Goal: Task Accomplishment & Management: Manage account settings

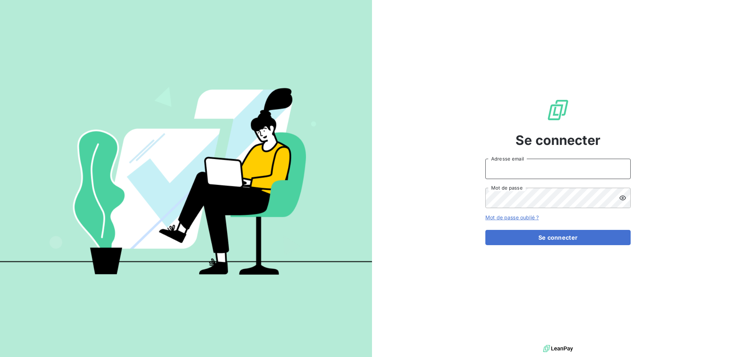
click at [515, 167] on input "Adresse email" at bounding box center [557, 169] width 145 height 20
type input "[EMAIL_ADDRESS][DOMAIN_NAME]"
click at [485, 230] on button "Se connecter" at bounding box center [557, 237] width 145 height 15
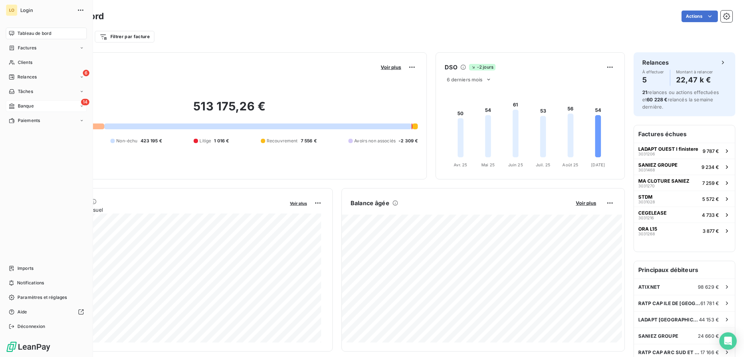
click at [33, 105] on span "Banque" at bounding box center [26, 106] width 16 height 7
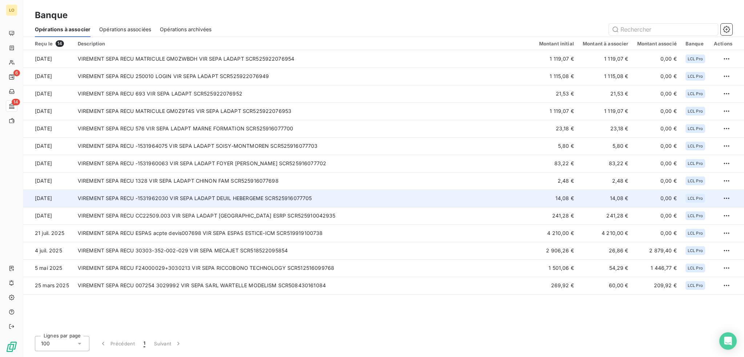
click at [156, 200] on td "VIREMENT SEPA RECU -1531962030 VIR SEPA LADAPT DEUIL HEBERGEME SCR525916077705" at bounding box center [303, 198] width 461 height 17
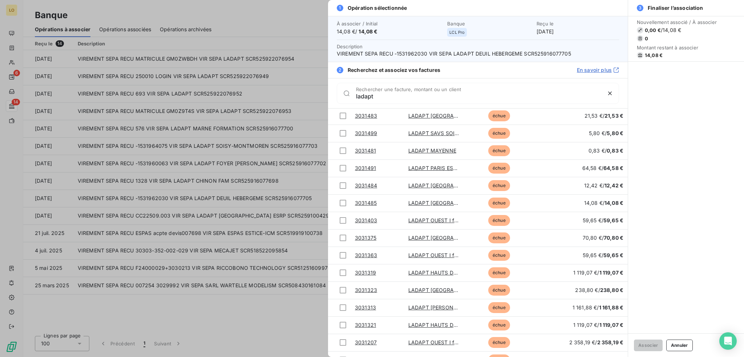
scroll to position [836, 0]
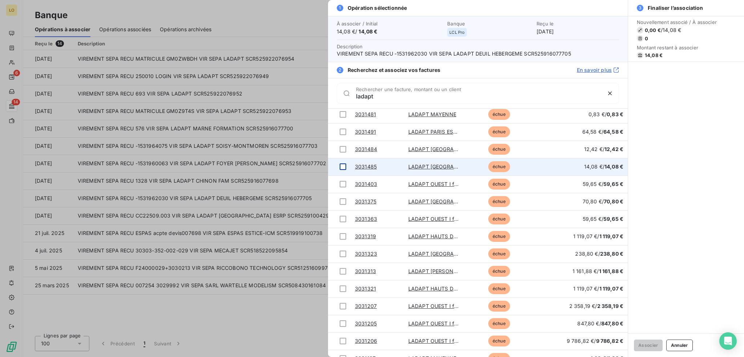
type input "ladapt"
click at [343, 166] on div at bounding box center [343, 167] width 7 height 7
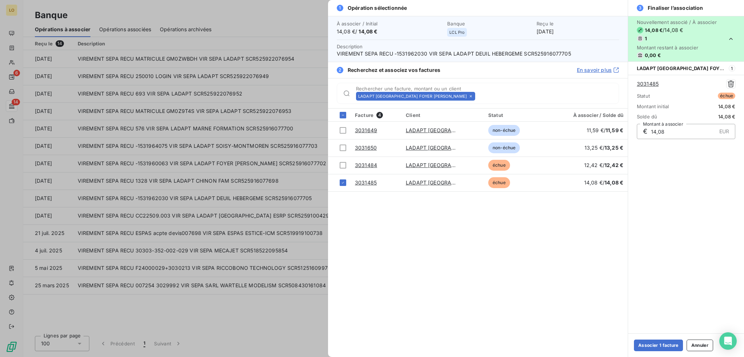
scroll to position [0, 0]
click at [664, 344] on button "Associer 1 facture" at bounding box center [658, 346] width 49 height 12
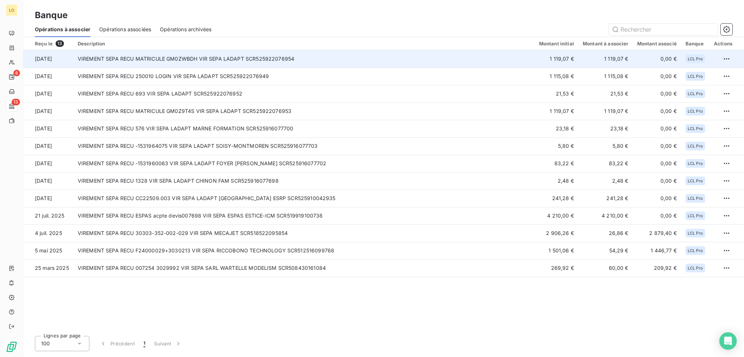
click at [315, 60] on td "VIREMENT SEPA RECU MATRICULE GM0ZWBDH VIR SEPA LADAPT SCR525922076954" at bounding box center [303, 58] width 461 height 17
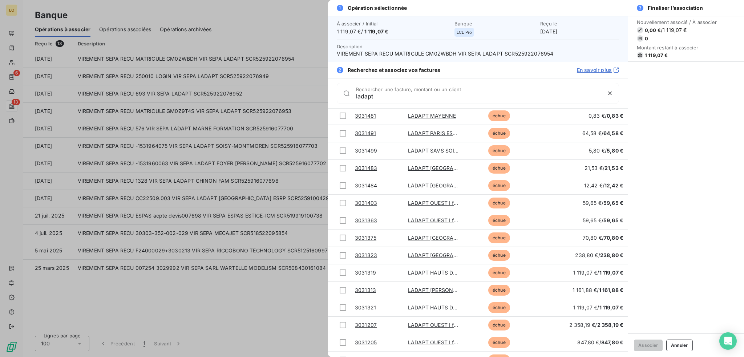
scroll to position [898, 0]
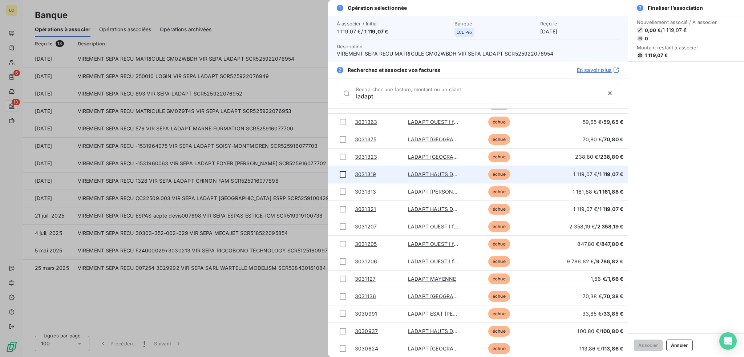
type input "ladapt"
click at [340, 172] on div at bounding box center [343, 174] width 7 height 7
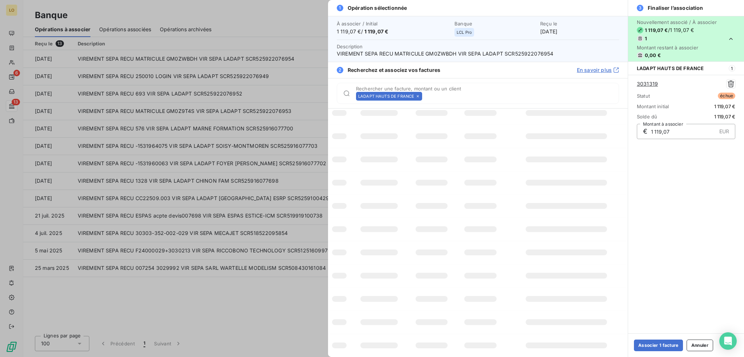
scroll to position [0, 0]
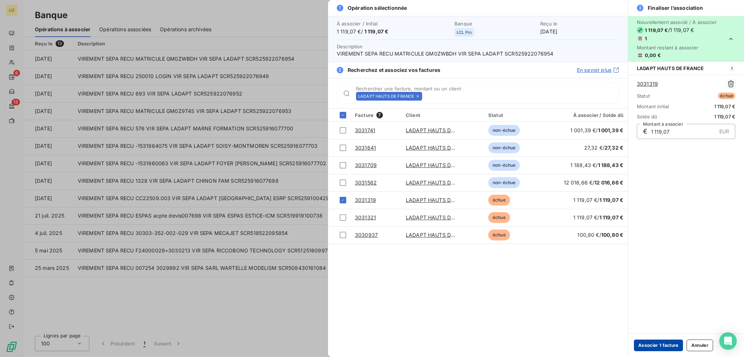
click at [663, 344] on button "Associer 1 facture" at bounding box center [658, 346] width 49 height 12
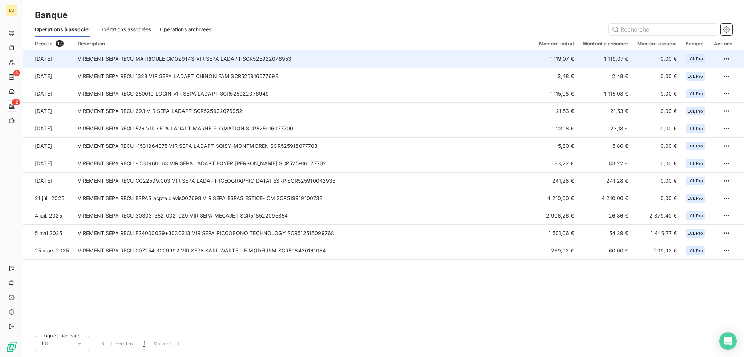
click at [516, 62] on td "VIREMENT SEPA RECU MATRICULE GM0Z9T4S VIR SEPA LADAPT SCR525922076953" at bounding box center [303, 58] width 461 height 17
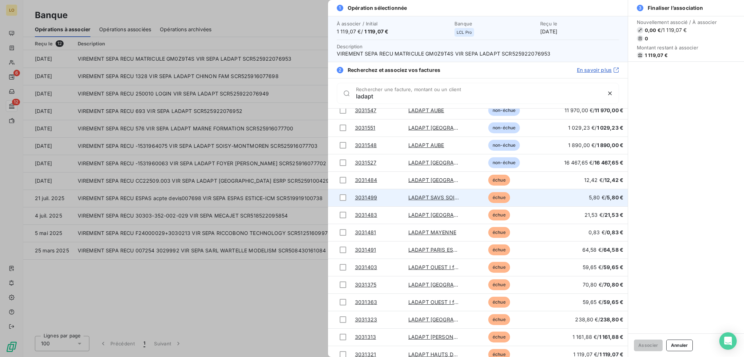
scroll to position [880, 0]
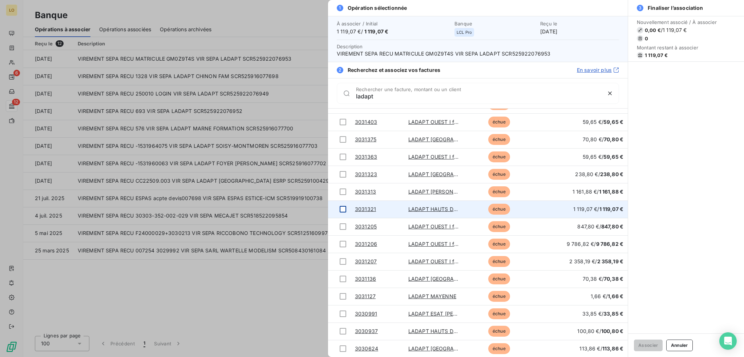
type input "ladapt"
click at [344, 210] on div at bounding box center [343, 209] width 7 height 7
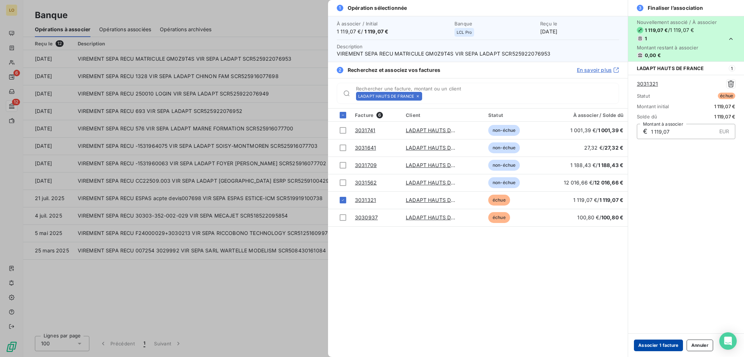
click at [659, 343] on button "Associer 1 facture" at bounding box center [658, 346] width 49 height 12
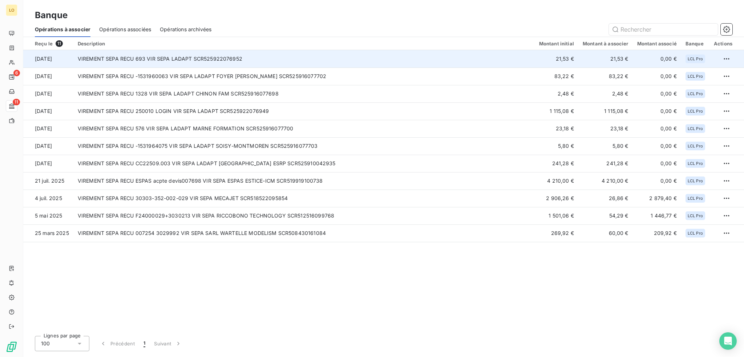
click at [502, 61] on td "VIREMENT SEPA RECU 693 VIR SEPA LADAPT SCR525922076952" at bounding box center [303, 58] width 461 height 17
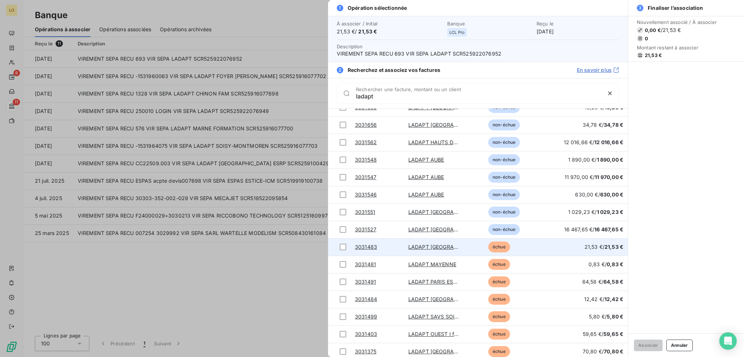
scroll to position [681, 0]
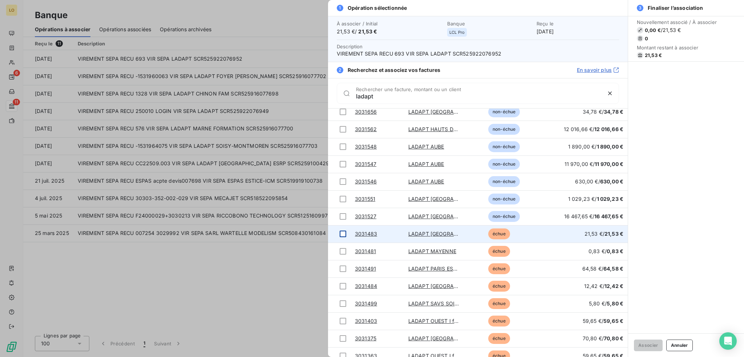
type input "ladapt"
click at [343, 235] on div at bounding box center [343, 234] width 7 height 7
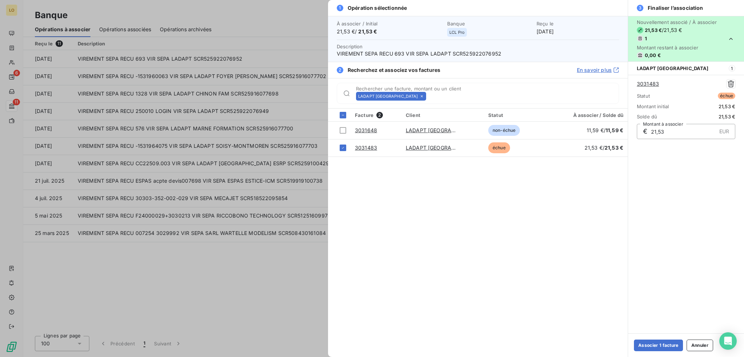
scroll to position [0, 0]
click at [675, 344] on button "Associer 1 facture" at bounding box center [658, 346] width 49 height 12
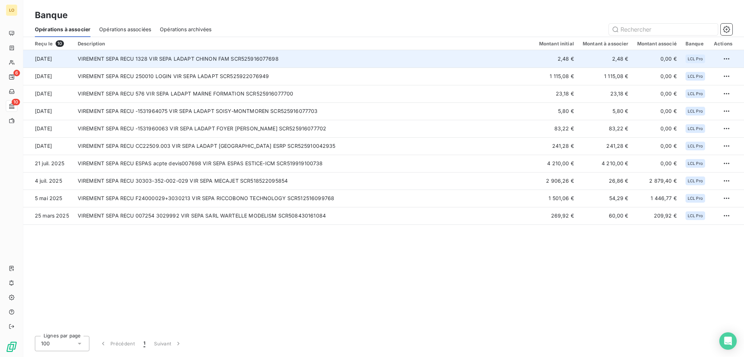
click at [495, 58] on td "VIREMENT SEPA RECU 1328 VIR SEPA LADAPT CHINON FAM SCR525916077698" at bounding box center [303, 58] width 461 height 17
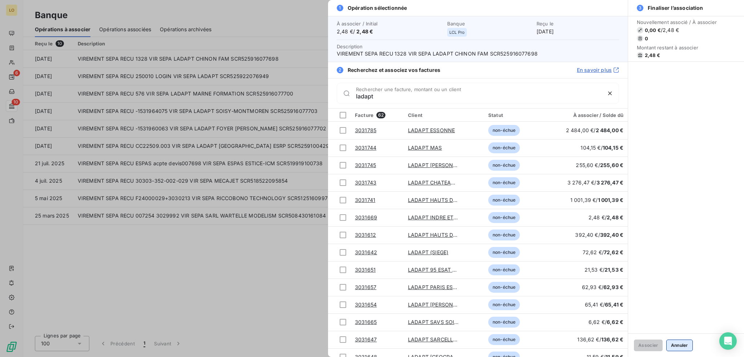
type input "ladapt"
click at [678, 346] on button "Annuler" at bounding box center [679, 346] width 27 height 12
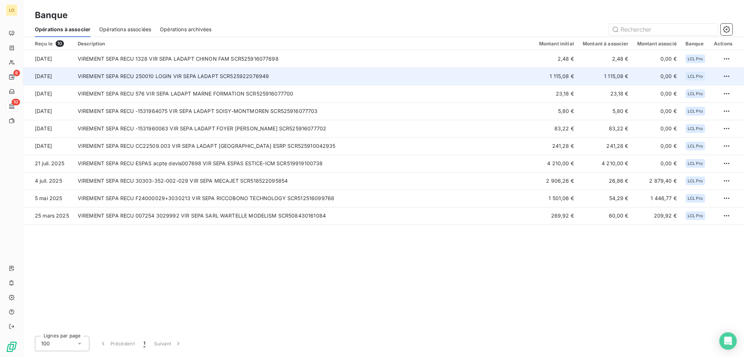
click at [367, 80] on td "VIREMENT SEPA RECU 250010 LOGIN VIR SEPA LADAPT SCR525922076949" at bounding box center [303, 76] width 461 height 17
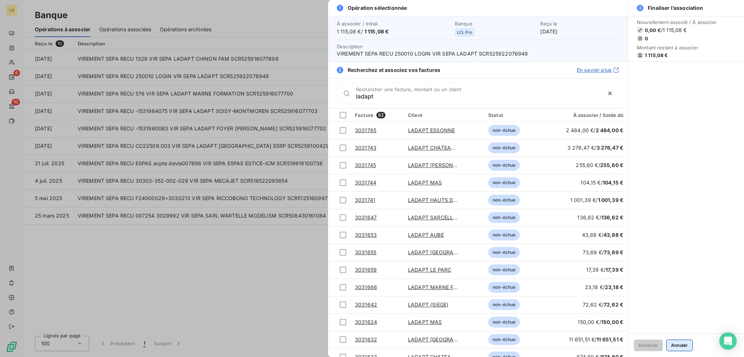
type input "ladapt"
click at [683, 344] on button "Annuler" at bounding box center [679, 346] width 27 height 12
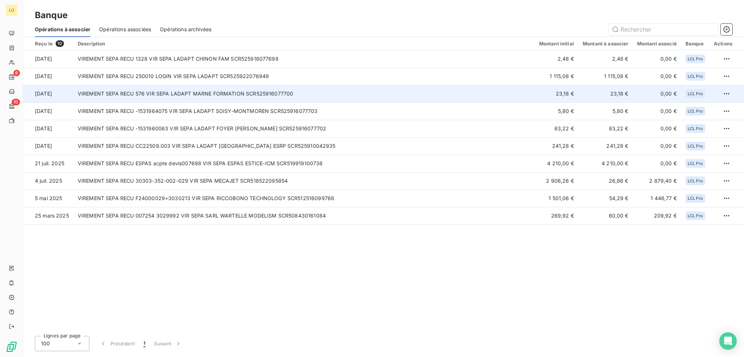
click at [410, 94] on td "VIREMENT SEPA RECU 576 VIR SEPA LADAPT MARNE FORMATION SCR525916077700" at bounding box center [303, 93] width 461 height 17
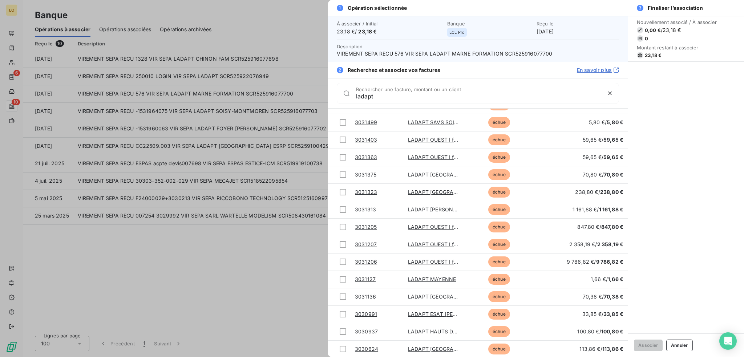
scroll to position [846, 0]
type input "ladapt"
click at [683, 346] on button "Annuler" at bounding box center [679, 346] width 27 height 12
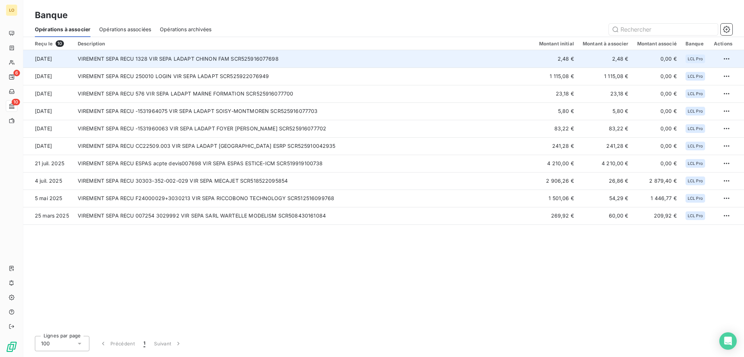
click at [567, 57] on td "2,48 €" at bounding box center [557, 58] width 44 height 17
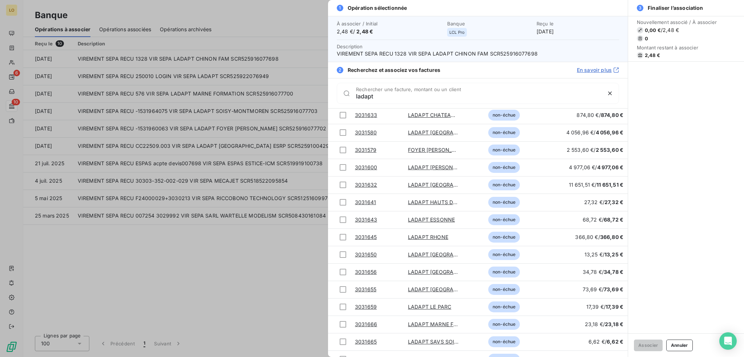
scroll to position [472, 0]
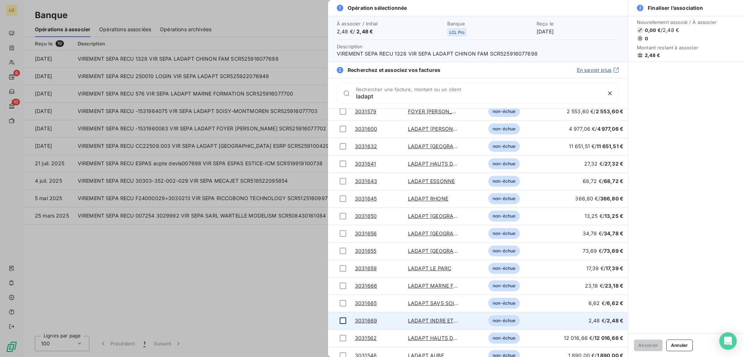
type input "ladapt"
click at [341, 323] on div at bounding box center [343, 321] width 7 height 7
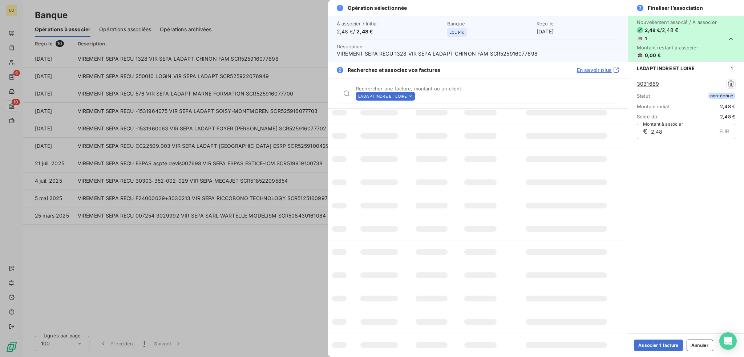
scroll to position [0, 0]
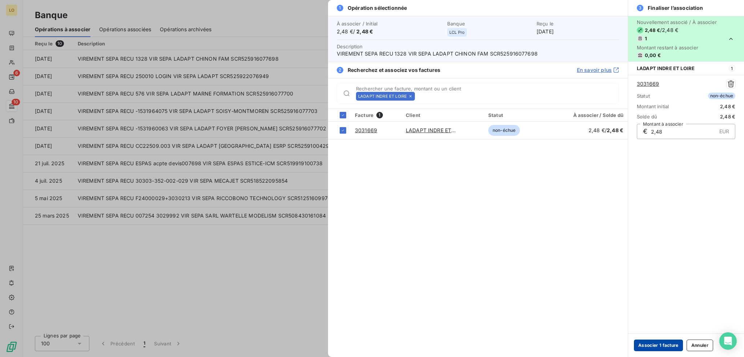
click at [646, 346] on button "Associer 1 facture" at bounding box center [658, 346] width 49 height 12
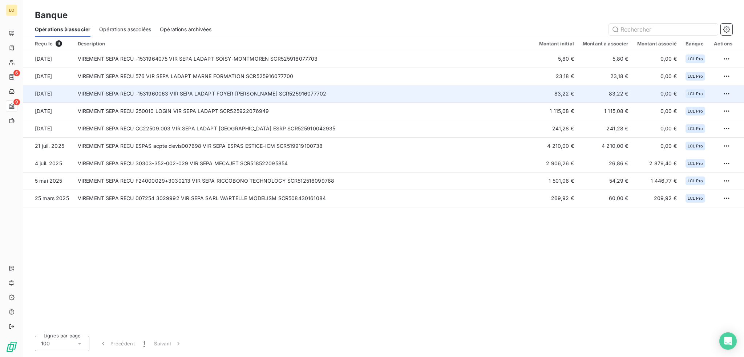
click at [404, 96] on td "VIREMENT SEPA RECU -1531960063 VIR SEPA LADAPT FOYER [PERSON_NAME] SCR525916077…" at bounding box center [303, 93] width 461 height 17
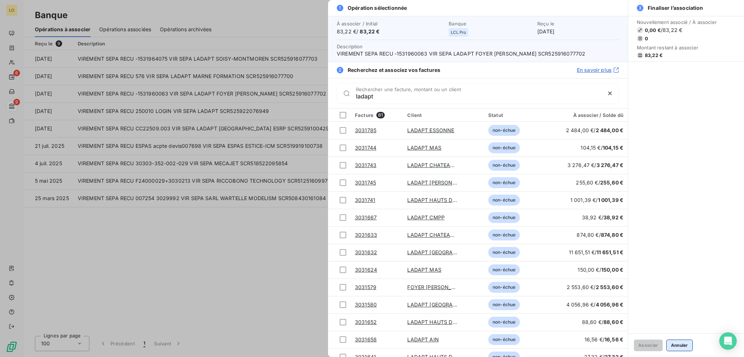
type input "ladapt"
click at [674, 348] on button "Annuler" at bounding box center [679, 346] width 27 height 12
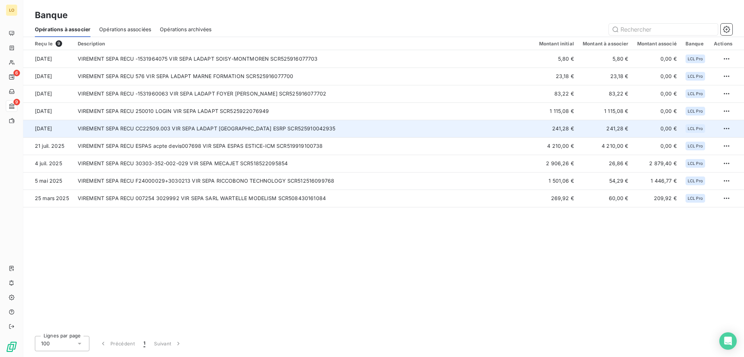
click at [485, 129] on td "VIREMENT SEPA RECU CC22509.003 VIR SEPA LADAPT [GEOGRAPHIC_DATA] ESRP SCR525910…" at bounding box center [303, 128] width 461 height 17
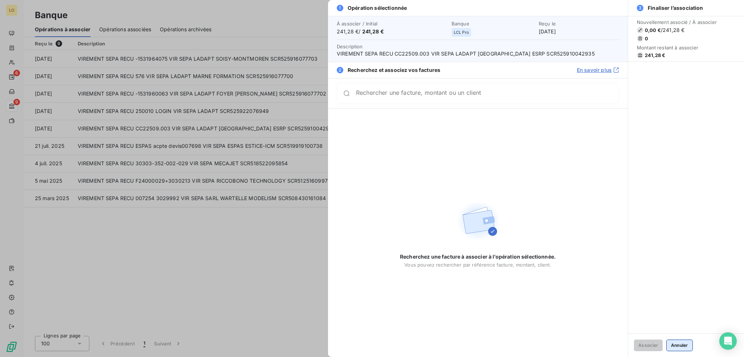
click at [678, 348] on button "Annuler" at bounding box center [679, 346] width 27 height 12
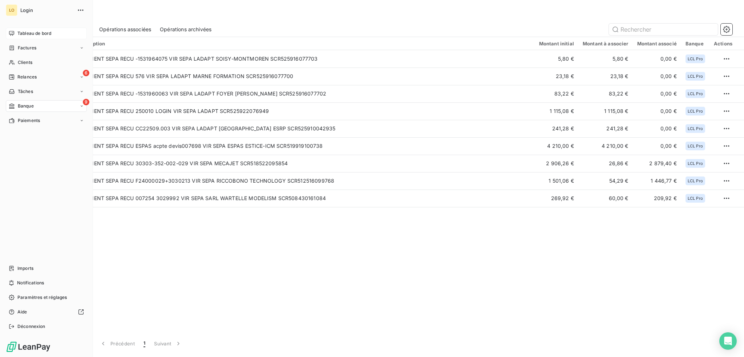
click at [35, 31] on span "Tableau de bord" at bounding box center [34, 33] width 34 height 7
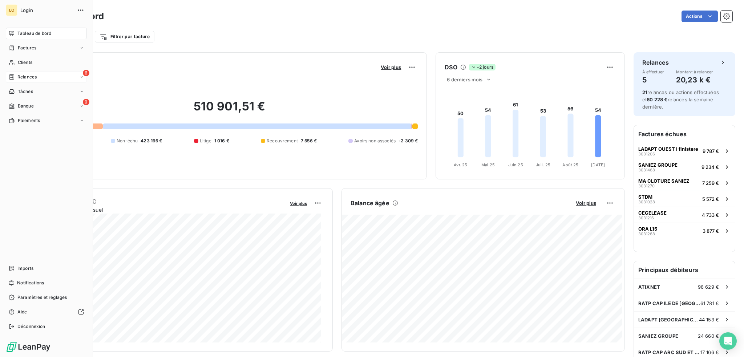
click at [29, 75] on span "Relances" at bounding box center [26, 77] width 19 height 7
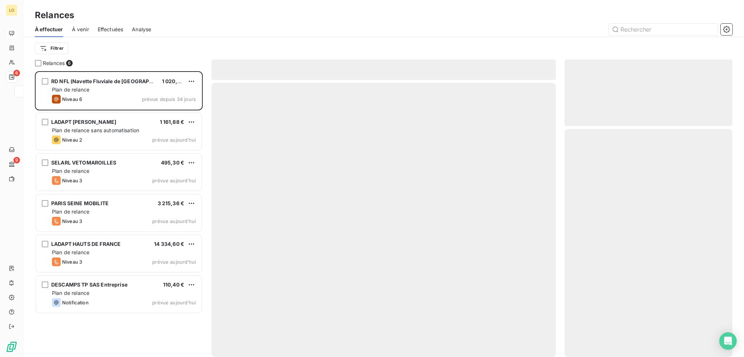
scroll to position [281, 162]
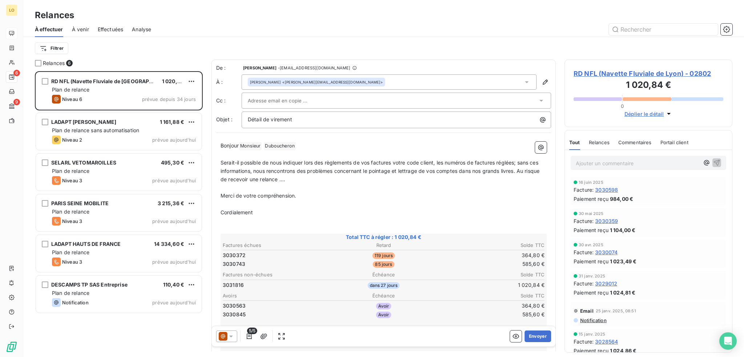
click at [614, 74] on span "RD NFL (Navette Fluviale de Lyon) - 02802" at bounding box center [649, 74] width 150 height 10
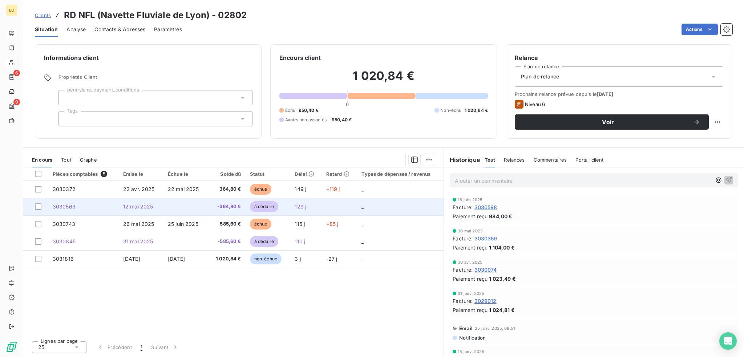
click at [261, 203] on span "à déduire" at bounding box center [264, 206] width 28 height 11
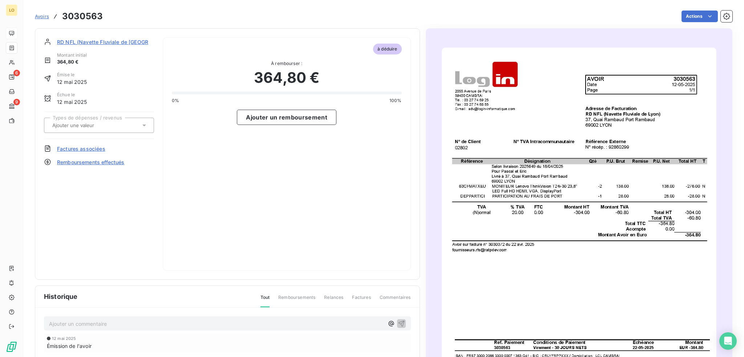
click at [113, 44] on span "RD NFL (Navette Fluviale de Lyon)" at bounding box center [120, 42] width 126 height 8
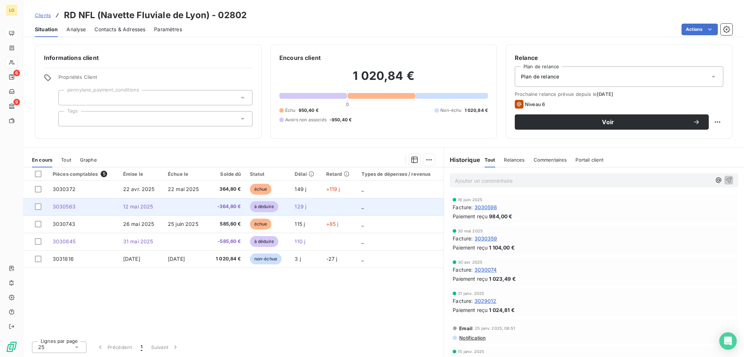
click at [258, 210] on span "à déduire" at bounding box center [264, 206] width 28 height 11
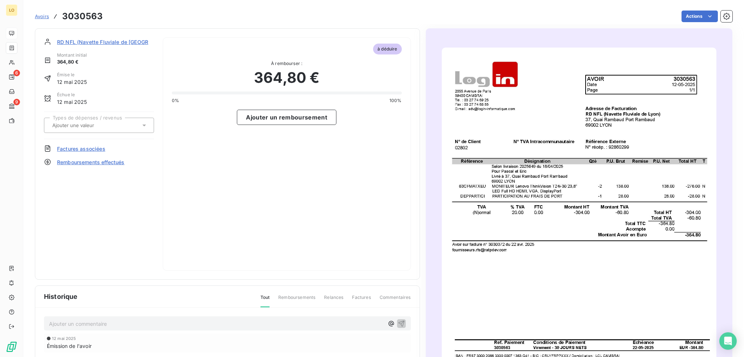
click at [98, 149] on span "Factures associées" at bounding box center [81, 149] width 48 height 8
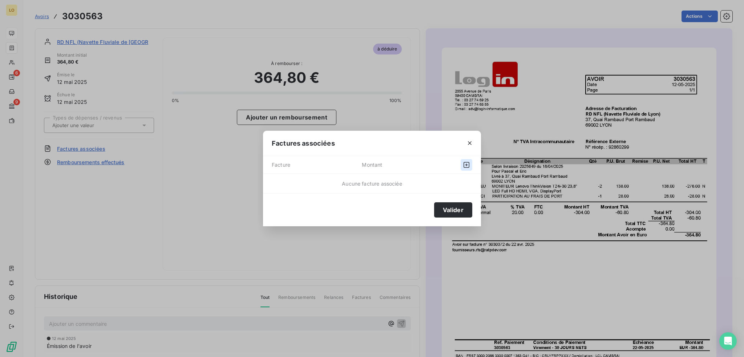
click at [466, 165] on icon "button" at bounding box center [466, 164] width 7 height 7
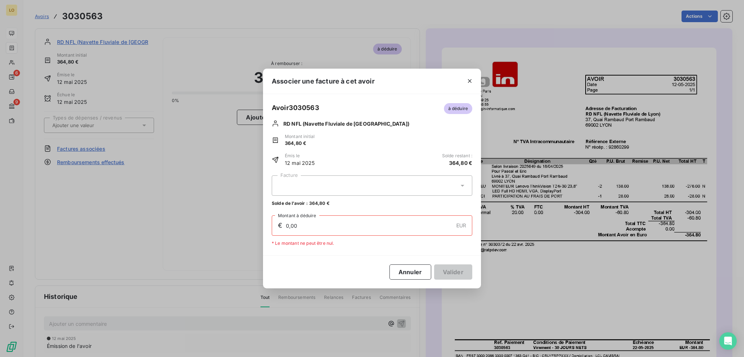
click at [462, 185] on icon at bounding box center [463, 186] width 4 height 2
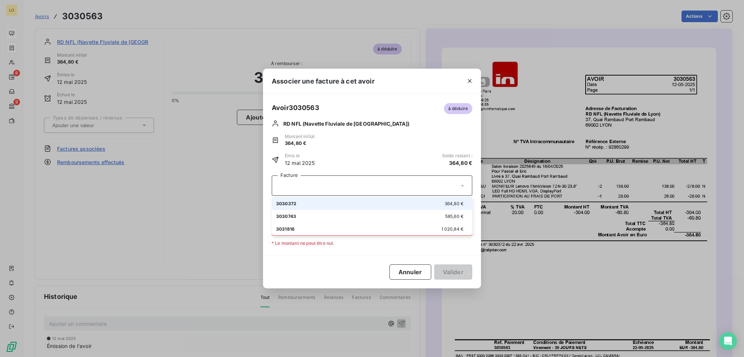
click at [349, 203] on div "3030372 364,80 €" at bounding box center [372, 203] width 192 height 7
type input "364,80"
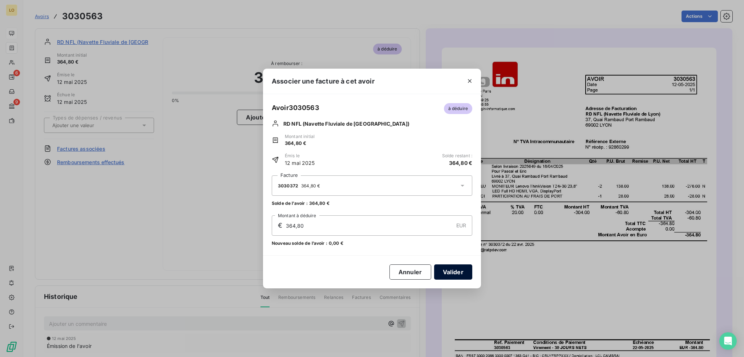
click at [459, 274] on button "Valider" at bounding box center [453, 272] width 38 height 15
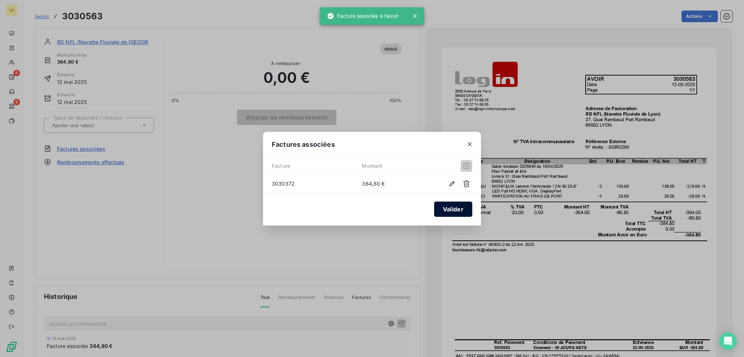
click at [459, 208] on button "Valider" at bounding box center [453, 209] width 38 height 15
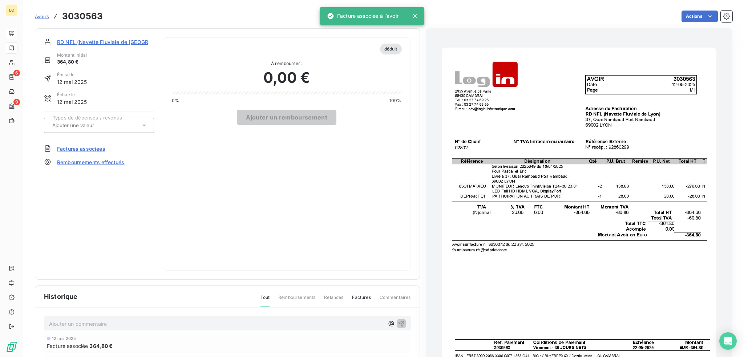
click at [128, 43] on span "RD NFL (Navette Fluviale de Lyon)" at bounding box center [120, 42] width 126 height 8
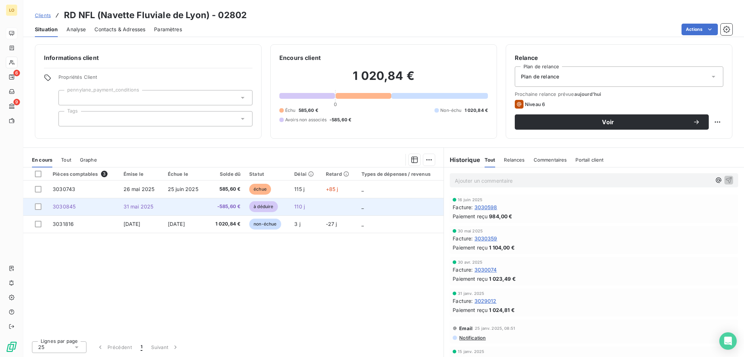
click at [268, 205] on span "à déduire" at bounding box center [263, 206] width 28 height 11
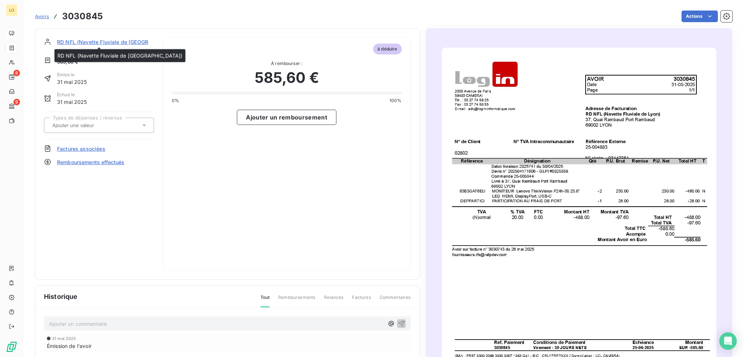
click at [118, 44] on span "RD NFL (Navette Fluviale de Lyon)" at bounding box center [120, 42] width 126 height 8
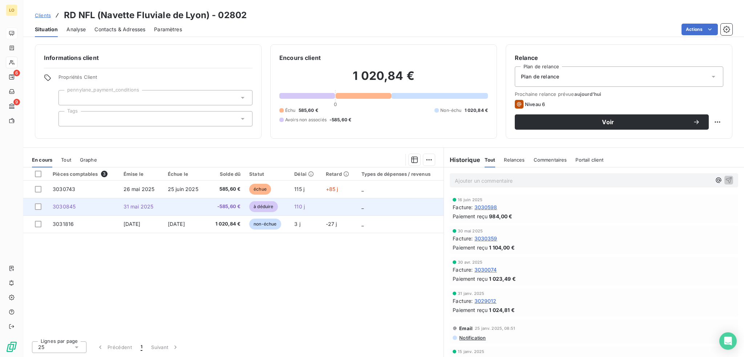
click at [256, 203] on span "à déduire" at bounding box center [263, 206] width 28 height 11
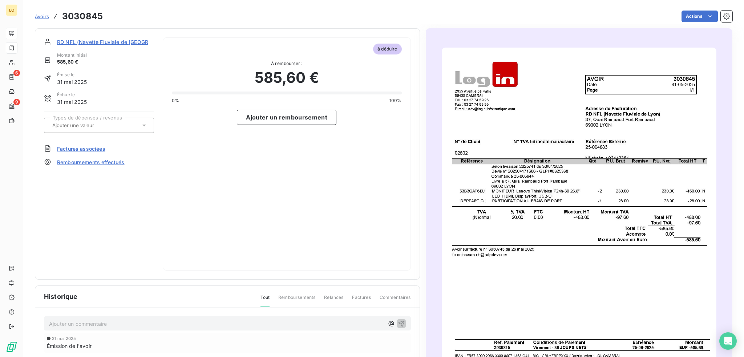
click at [77, 148] on span "Factures associées" at bounding box center [81, 149] width 48 height 8
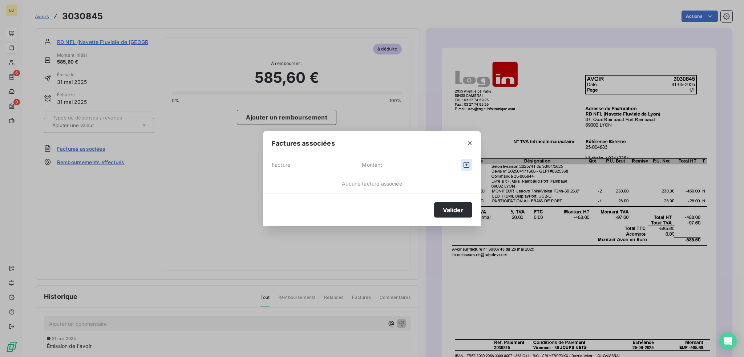
click at [467, 162] on icon "button" at bounding box center [466, 164] width 7 height 7
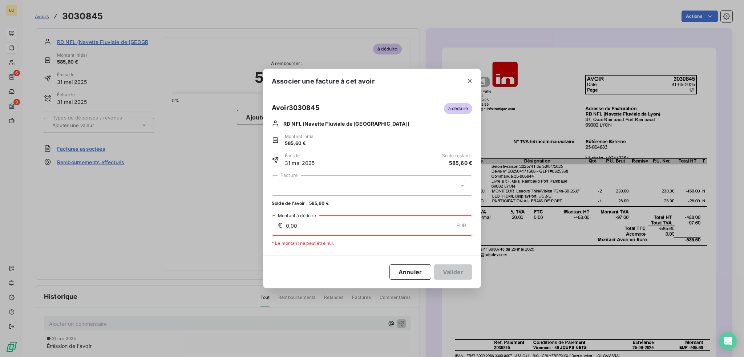
click at [463, 185] on icon at bounding box center [462, 185] width 7 height 7
click at [447, 203] on span "585,60 €" at bounding box center [454, 203] width 19 height 5
type input "585,60"
click at [454, 274] on button "Valider" at bounding box center [453, 272] width 38 height 15
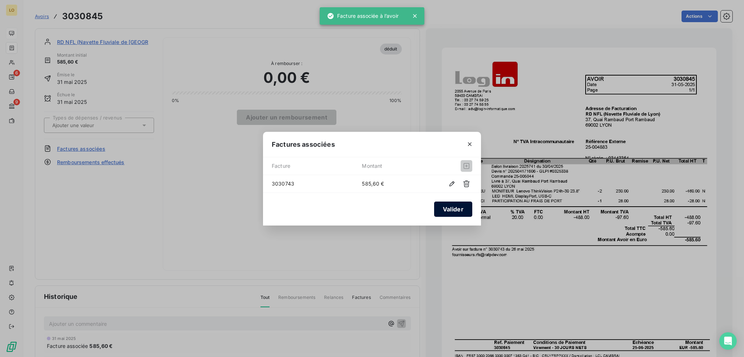
click at [449, 208] on button "Valider" at bounding box center [453, 209] width 38 height 15
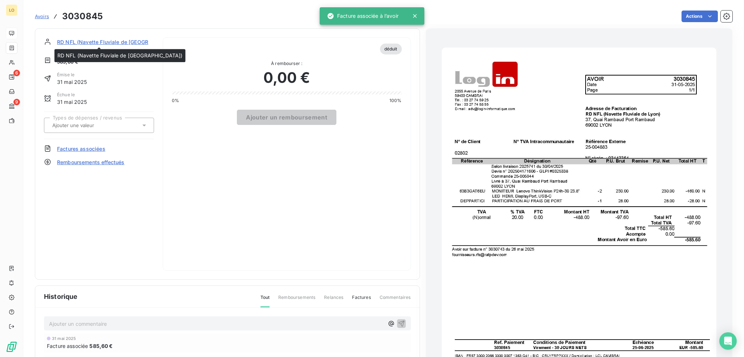
click at [106, 42] on span "RD NFL (Navette Fluviale de Lyon)" at bounding box center [120, 42] width 126 height 8
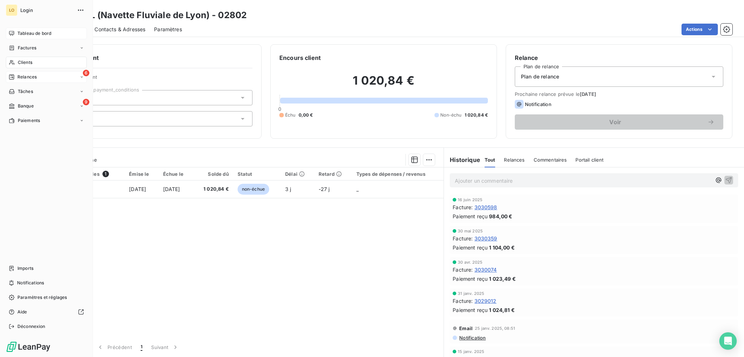
click at [25, 77] on span "Relances" at bounding box center [26, 77] width 19 height 7
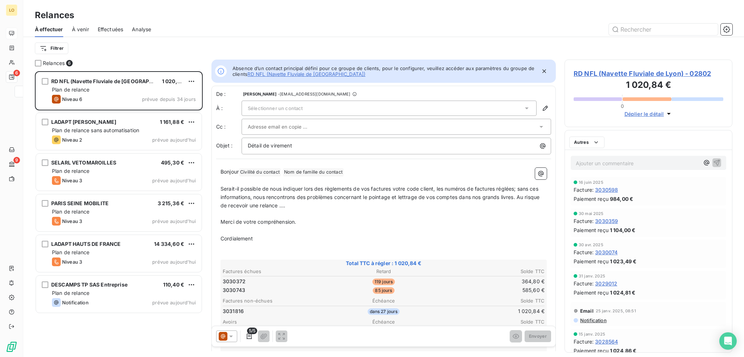
scroll to position [281, 162]
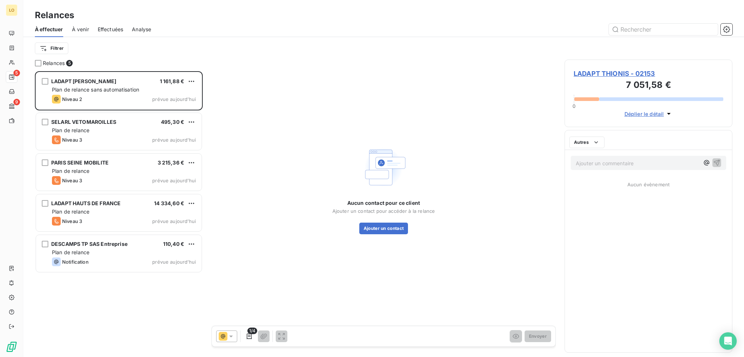
scroll to position [281, 162]
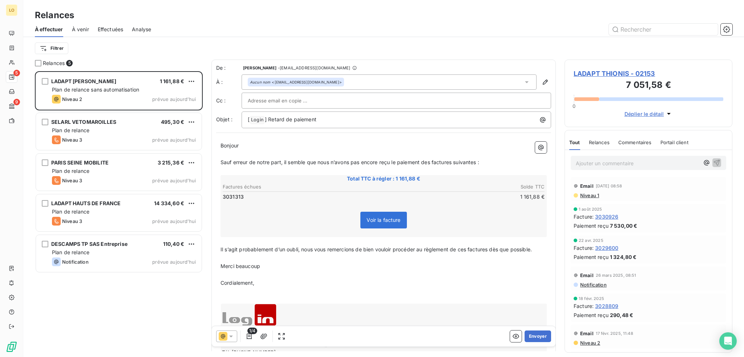
click at [620, 74] on span "LADAPT THIONIS - 02153" at bounding box center [649, 74] width 150 height 10
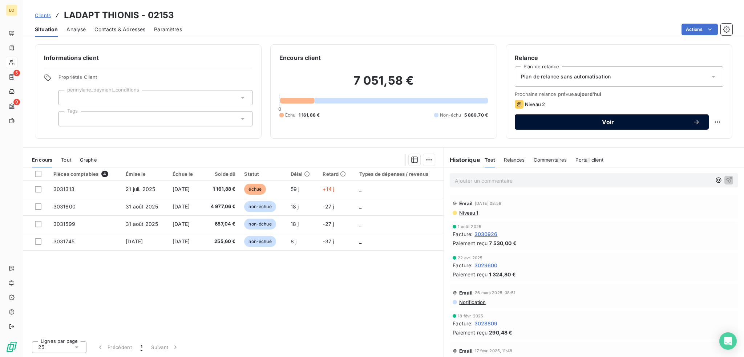
click at [580, 119] on span "Voir" at bounding box center [608, 122] width 169 height 6
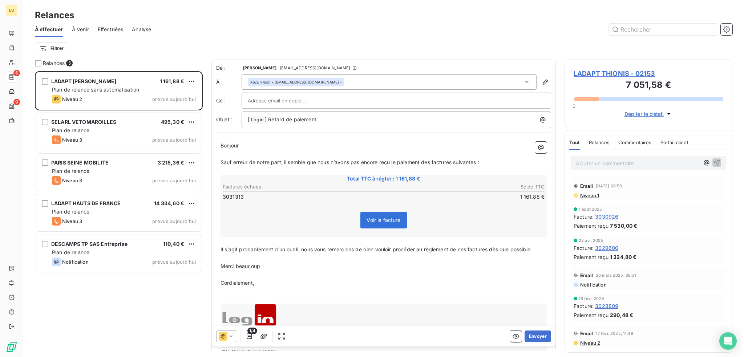
scroll to position [281, 162]
click at [231, 339] on icon at bounding box center [230, 336] width 7 height 7
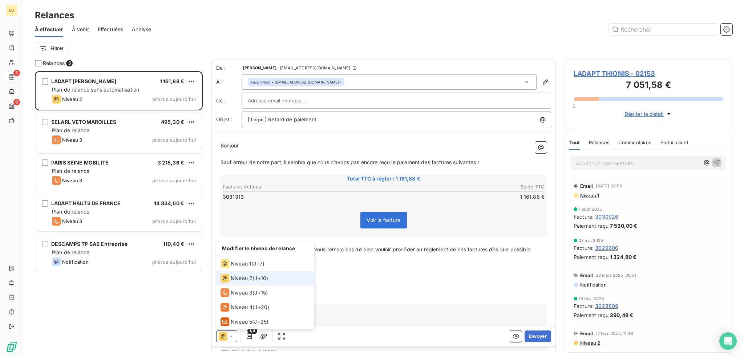
click at [247, 280] on span "Niveau 2" at bounding box center [242, 278] width 22 height 7
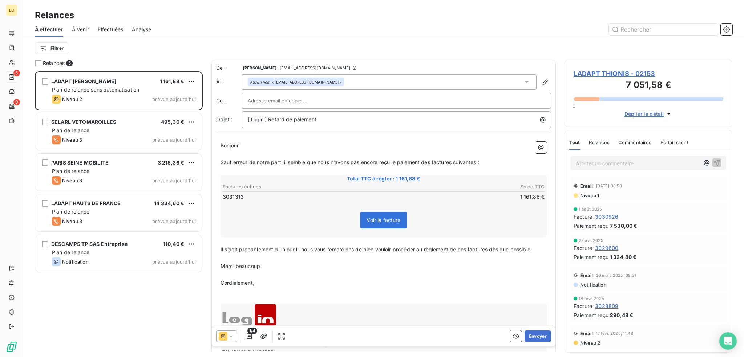
click at [629, 70] on span "LADAPT THIONIS - 02153" at bounding box center [649, 74] width 150 height 10
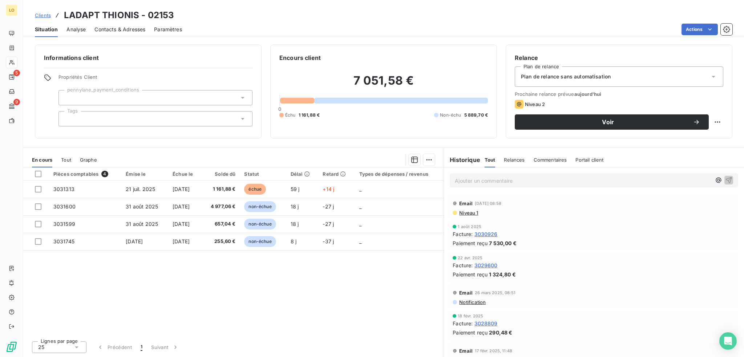
click at [111, 29] on span "Contacts & Adresses" at bounding box center [119, 29] width 51 height 7
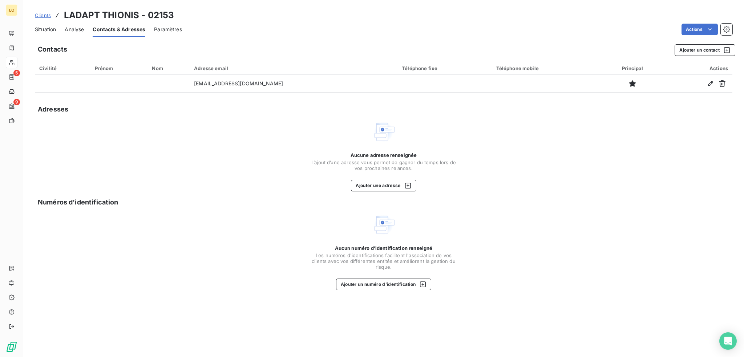
click at [49, 29] on span "Situation" at bounding box center [45, 29] width 21 height 7
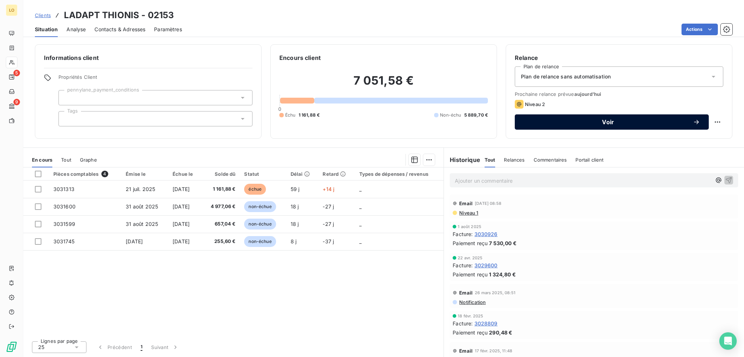
click at [619, 122] on span "Voir" at bounding box center [608, 122] width 169 height 6
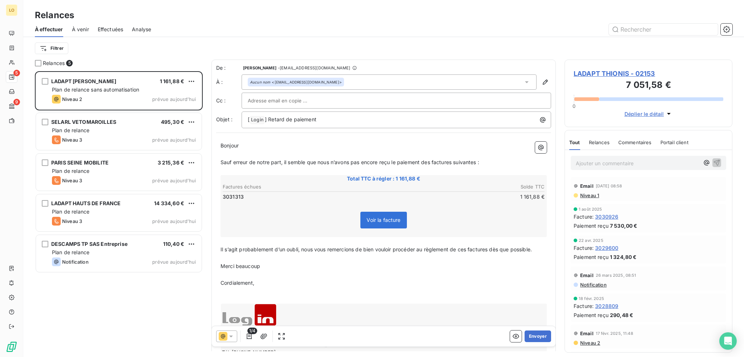
scroll to position [281, 162]
click at [230, 335] on icon at bounding box center [230, 336] width 7 height 7
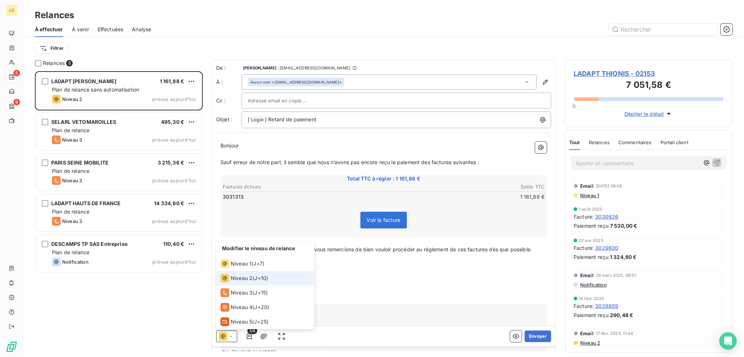
click at [240, 279] on span "Niveau 2" at bounding box center [242, 278] width 22 height 7
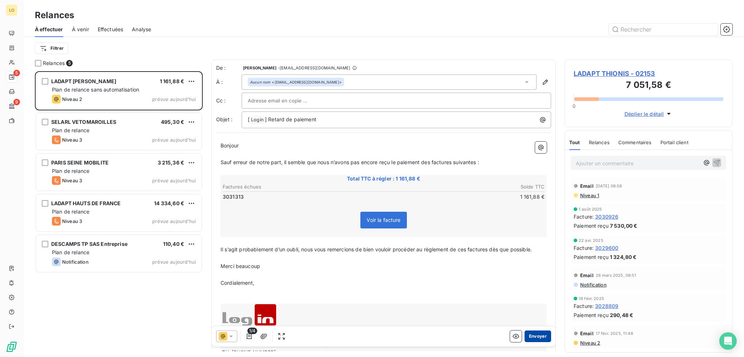
click at [538, 336] on button "Envoyer" at bounding box center [538, 337] width 27 height 12
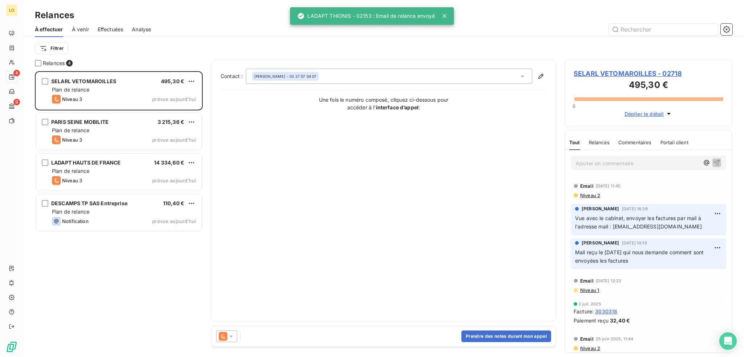
click at [621, 72] on span "SELARL VETOMAROILLES - 02718" at bounding box center [649, 74] width 150 height 10
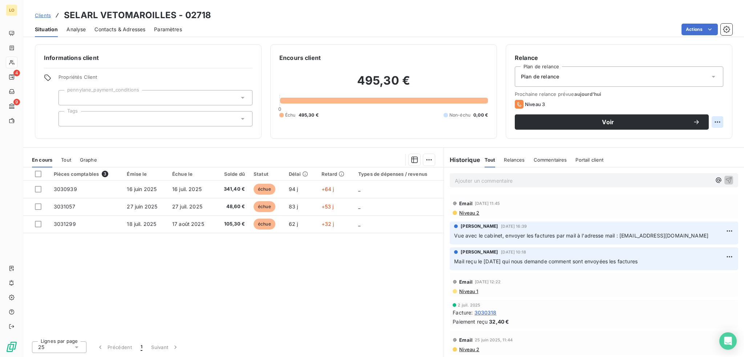
click at [717, 121] on html "LO 4 9 Clients SELARL VETOMAROILLES - 02718 Situation Analyse Contacts & Adress…" at bounding box center [372, 178] width 744 height 357
click at [701, 140] on div "Replanifier cette action" at bounding box center [687, 138] width 65 height 12
select select "8"
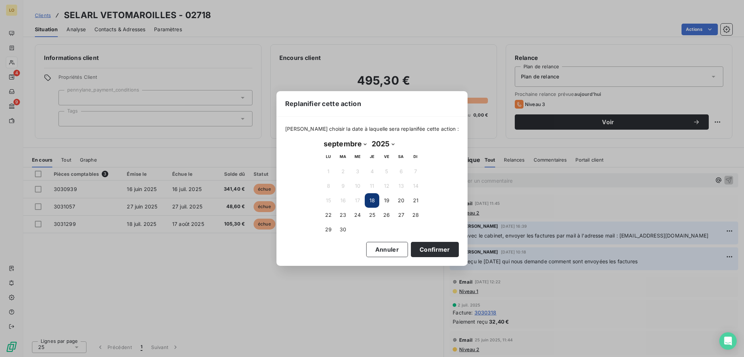
drag, startPoint x: 387, startPoint y: 214, endPoint x: 412, endPoint y: 231, distance: 30.9
click at [387, 214] on button "26" at bounding box center [386, 215] width 15 height 15
click at [417, 248] on button "Confirmer" at bounding box center [435, 249] width 48 height 15
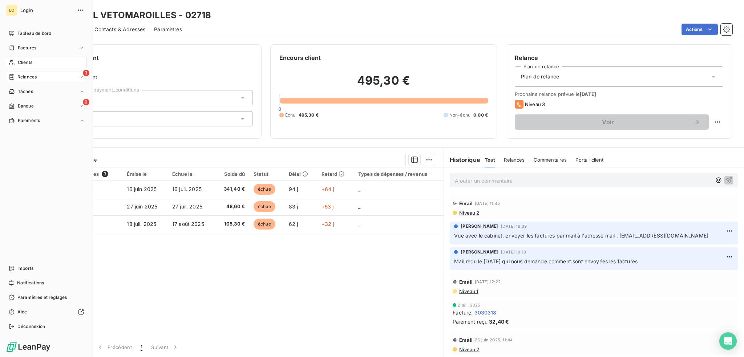
click at [23, 77] on span "Relances" at bounding box center [26, 77] width 19 height 7
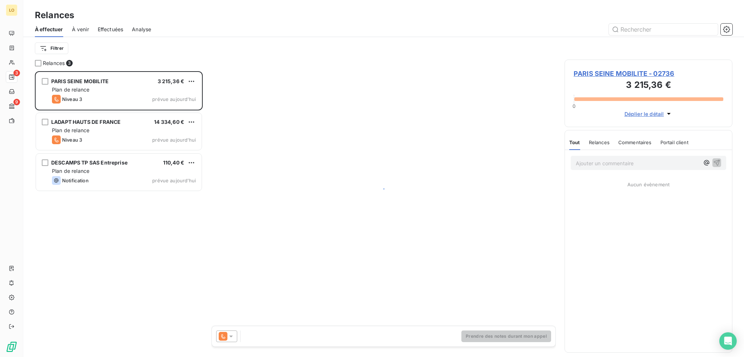
scroll to position [281, 162]
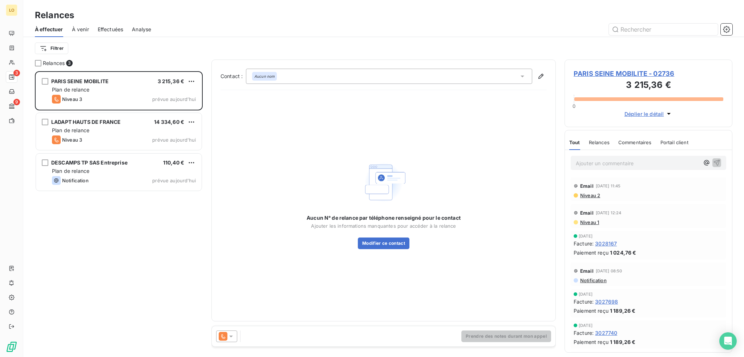
click at [628, 77] on span "PARIS SEINE MOBILITE - 02736" at bounding box center [649, 74] width 150 height 10
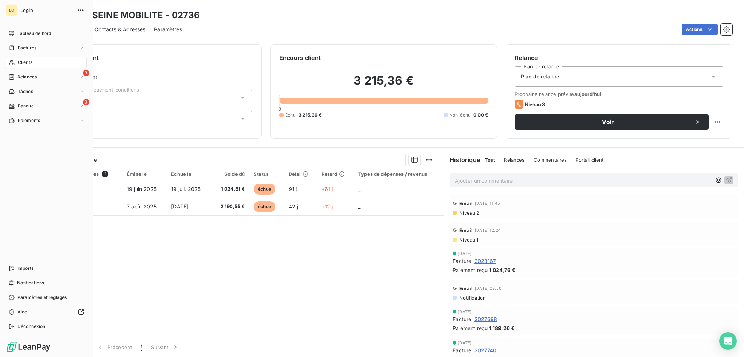
click at [23, 78] on span "Relances" at bounding box center [26, 77] width 19 height 7
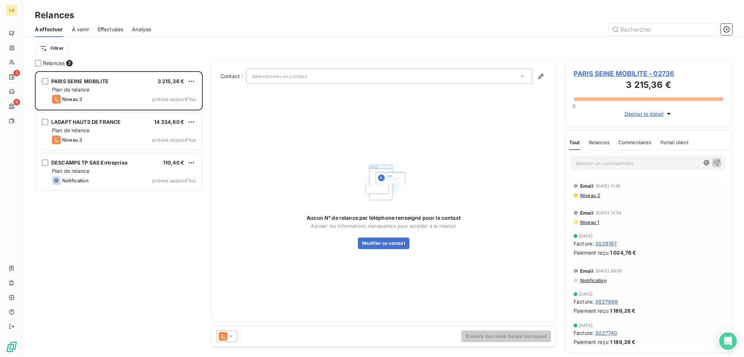
scroll to position [281, 162]
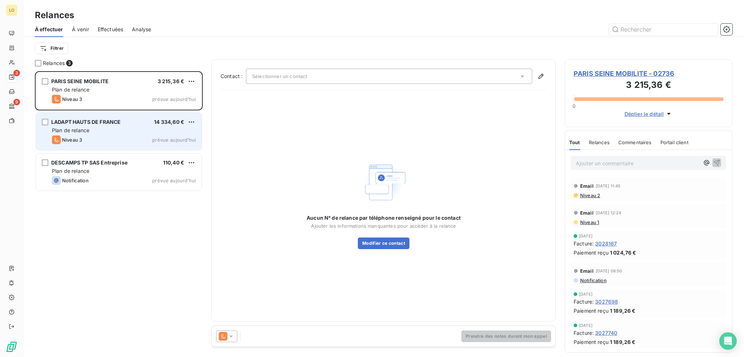
click at [112, 121] on span "LADAPT HAUTS DE FRANCE" at bounding box center [85, 122] width 69 height 6
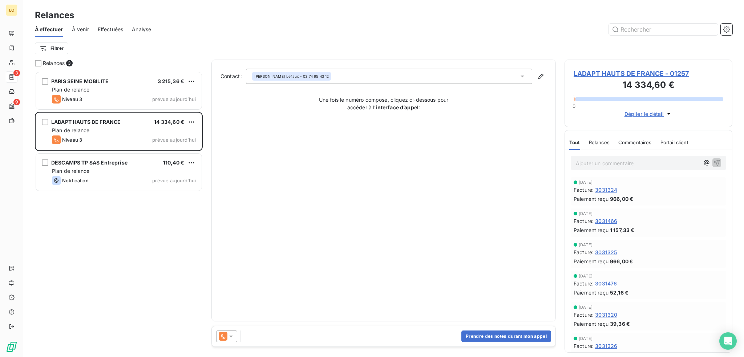
click at [602, 73] on span "LADAPT HAUTS DE FRANCE - 01257" at bounding box center [649, 74] width 150 height 10
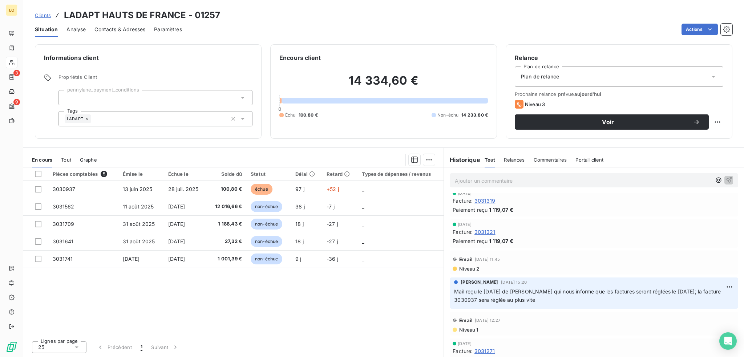
scroll to position [291, 0]
click at [717, 120] on html "LO 3 9 Clients LADAPT HAUTS DE FRANCE - 01257 Situation Analyse Contacts & Adre…" at bounding box center [372, 178] width 744 height 357
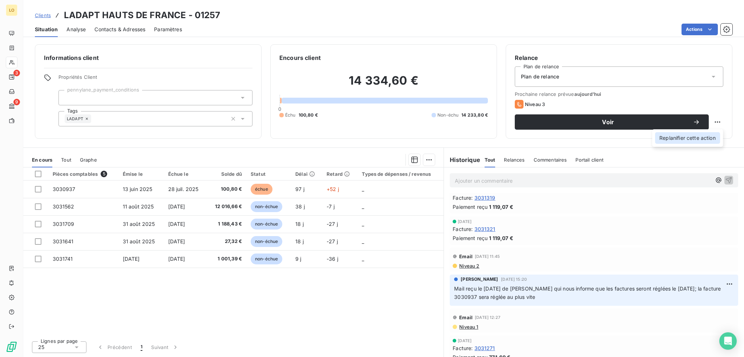
click at [691, 138] on div "Replanifier cette action" at bounding box center [687, 138] width 65 height 12
select select "8"
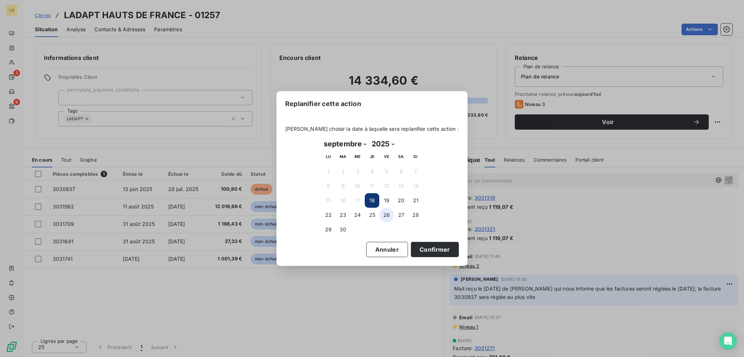
click at [385, 211] on button "26" at bounding box center [386, 215] width 15 height 15
click at [416, 252] on button "Confirmer" at bounding box center [435, 249] width 48 height 15
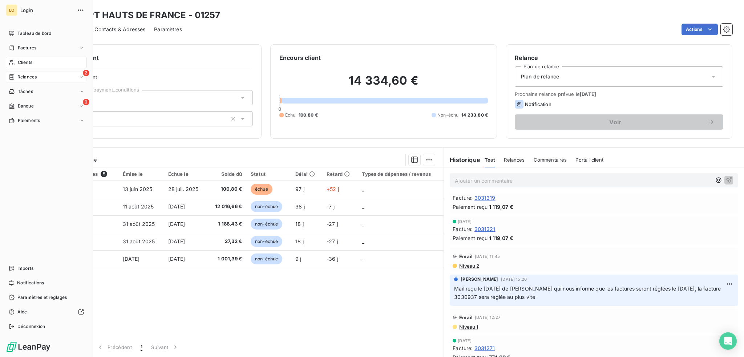
click at [20, 74] on span "Relances" at bounding box center [26, 77] width 19 height 7
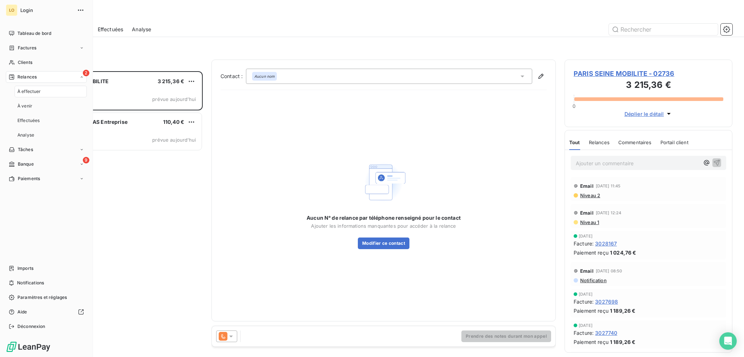
scroll to position [281, 162]
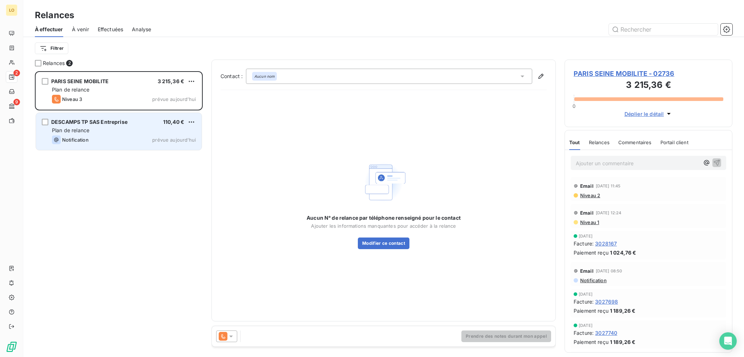
click at [121, 131] on div "Plan de relance" at bounding box center [124, 130] width 144 height 7
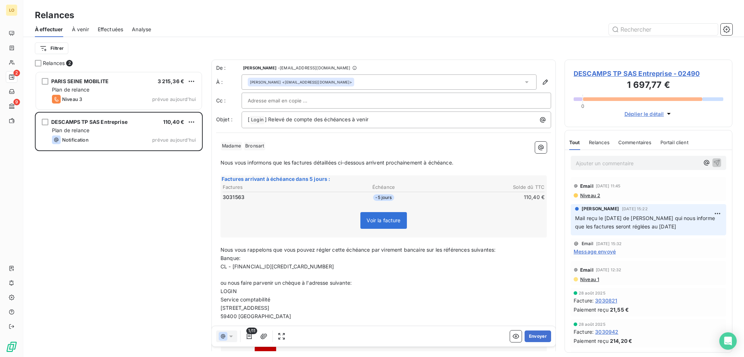
click at [580, 73] on span "DESCAMPS TP SAS Entreprise - 02490" at bounding box center [649, 74] width 150 height 10
